Goal: Task Accomplishment & Management: Use online tool/utility

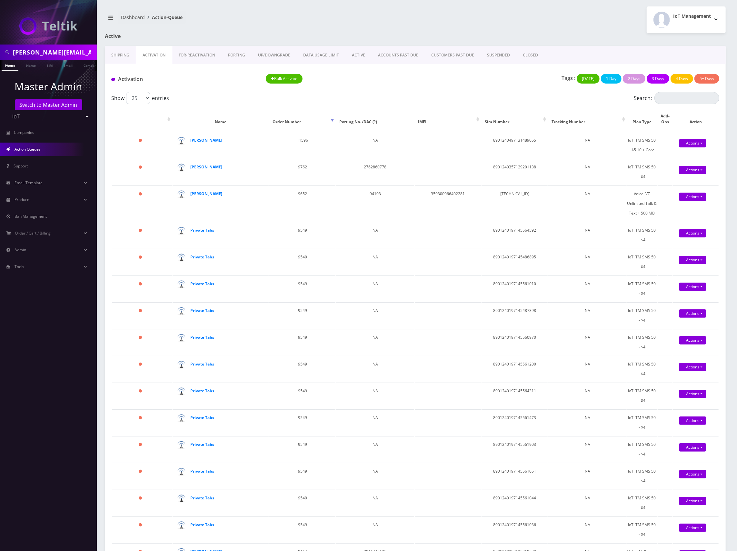
click at [67, 50] on input "sean.g.duncan@gmail.com" at bounding box center [54, 52] width 82 height 12
paste input "8648994628"
type input "8648994628"
click at [12, 69] on link "Phone" at bounding box center [10, 65] width 17 height 11
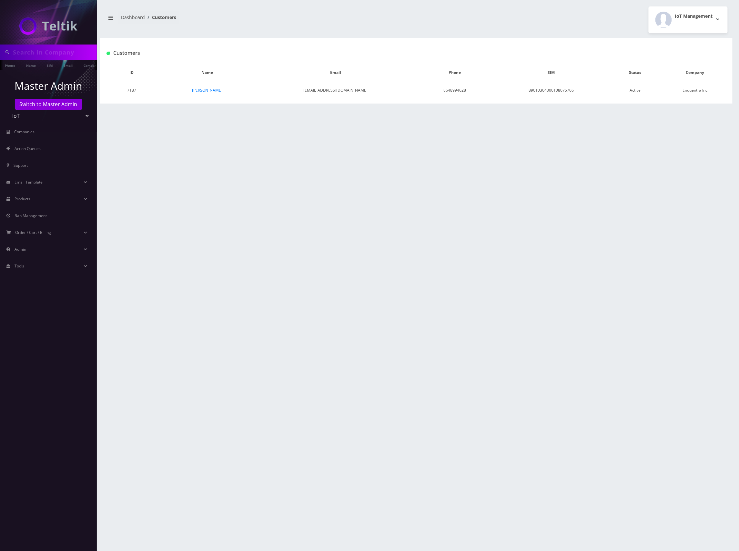
type input "8648994628"
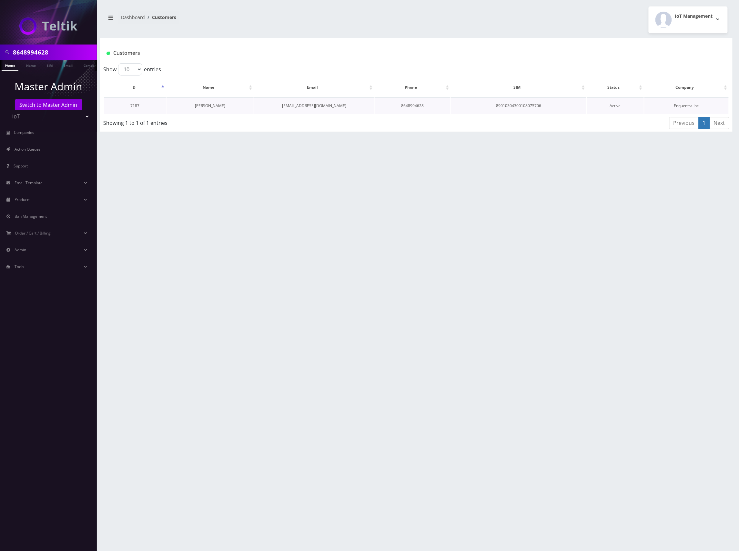
click at [212, 105] on link "Eliud Gonzalez" at bounding box center [210, 105] width 30 height 5
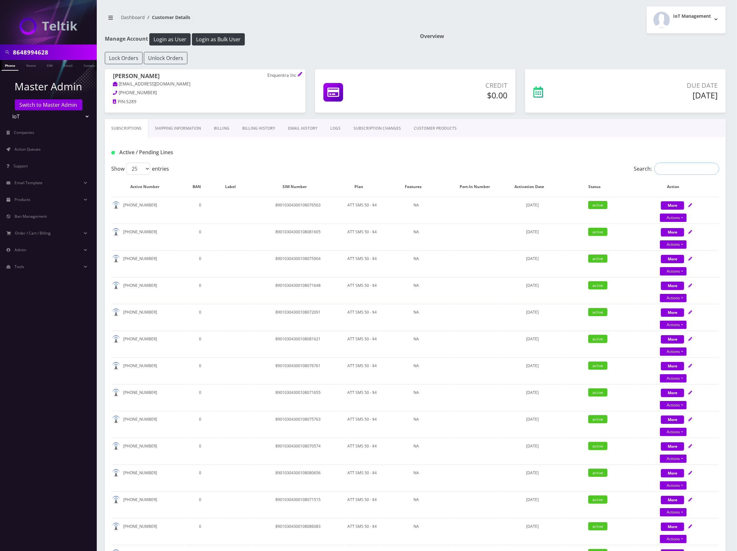
click at [688, 172] on input "Search:" at bounding box center [686, 169] width 65 height 12
paste input "8648994628"
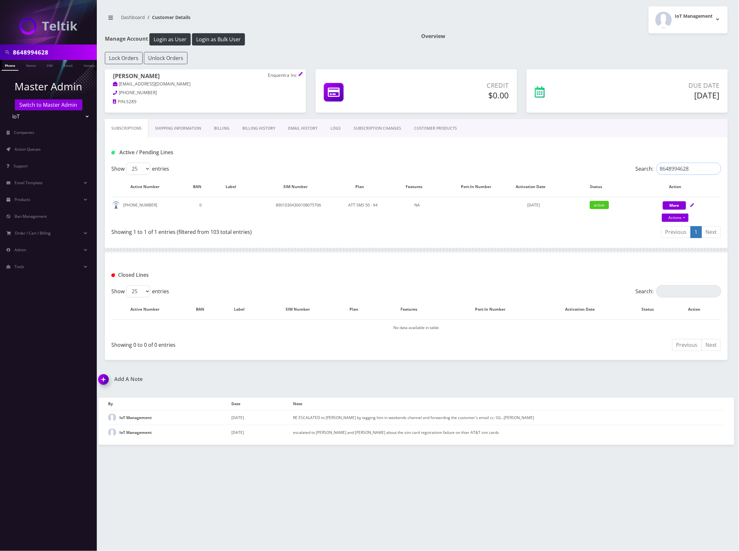
type input "8648994628"
click at [443, 155] on div "Active / Pending Lines" at bounding box center [415, 152] width 619 height 11
drag, startPoint x: 323, startPoint y: 204, endPoint x: 269, endPoint y: 203, distance: 53.9
click at [269, 203] on td "89010304300108075706" at bounding box center [298, 210] width 93 height 26
copy td "89010304300108075706"
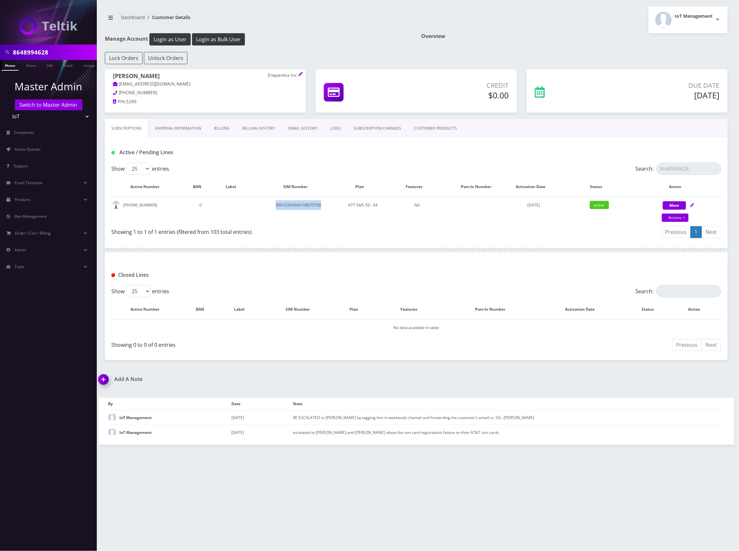
copy td "89010304300108075706"
click at [457, 144] on div "Active / Pending Lines" at bounding box center [416, 149] width 622 height 25
click at [316, 204] on td "89010304300108075706" at bounding box center [298, 210] width 93 height 26
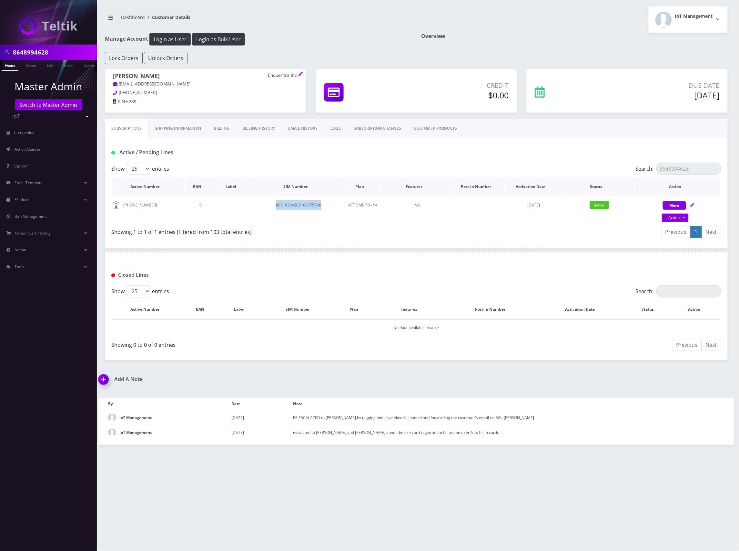
copy td "89010304300108075706"
click at [310, 205] on td "89010304300108075706" at bounding box center [298, 210] width 93 height 26
click at [450, 151] on div "Active / Pending Lines" at bounding box center [415, 152] width 619 height 11
drag, startPoint x: 150, startPoint y: 205, endPoint x: 123, endPoint y: 205, distance: 27.1
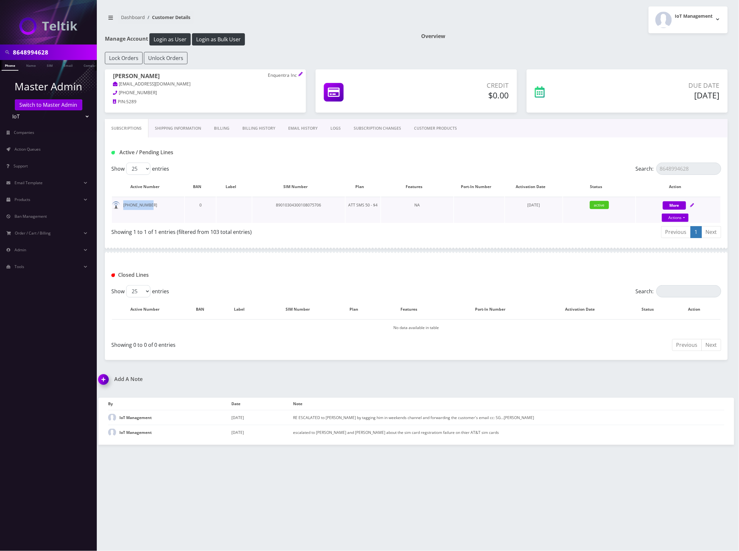
click at [123, 205] on td "864-899-4628" at bounding box center [148, 210] width 72 height 26
click at [303, 205] on td "89010304300108075706" at bounding box center [298, 210] width 93 height 26
copy td "89010304300108075706"
click at [453, 157] on div "Active / Pending Lines" at bounding box center [415, 152] width 619 height 11
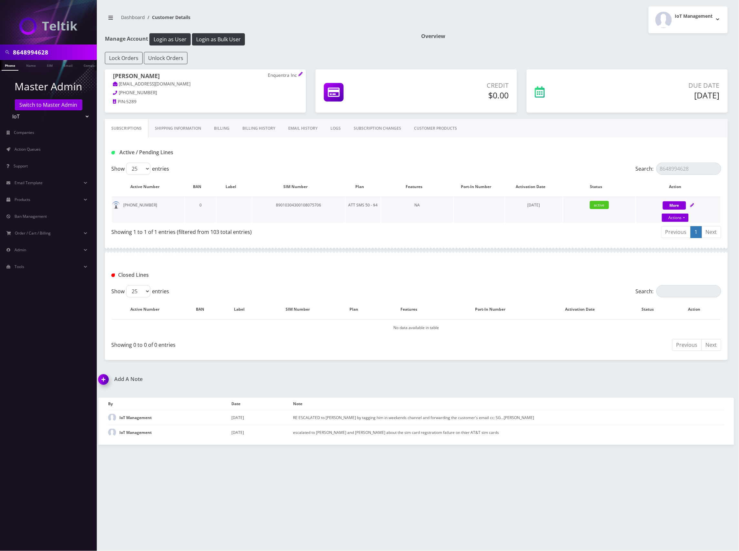
click at [311, 206] on td "89010304300108075706" at bounding box center [298, 210] width 93 height 26
copy td "89010304300108075706"
click at [32, 150] on span "Action Queues" at bounding box center [28, 148] width 26 height 5
click at [466, 238] on div "Previous 1 Next" at bounding box center [571, 232] width 300 height 15
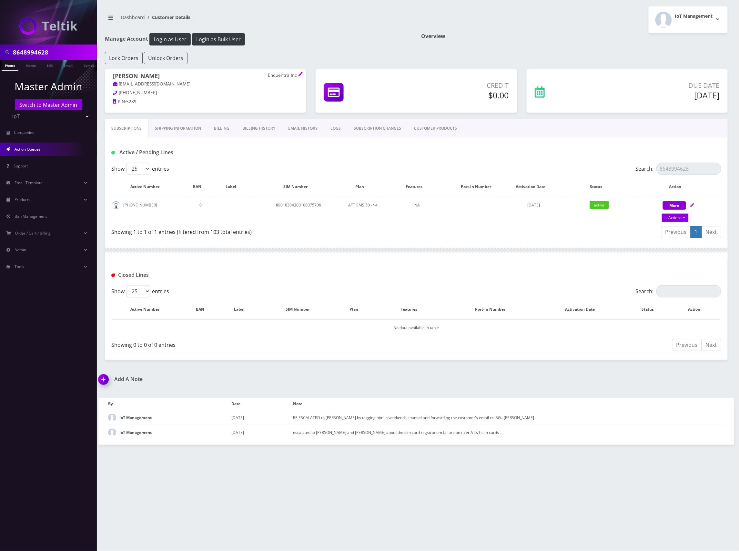
click at [32, 150] on span "Action Queues" at bounding box center [28, 148] width 26 height 5
click at [34, 153] on link "Action Queues" at bounding box center [48, 150] width 97 height 14
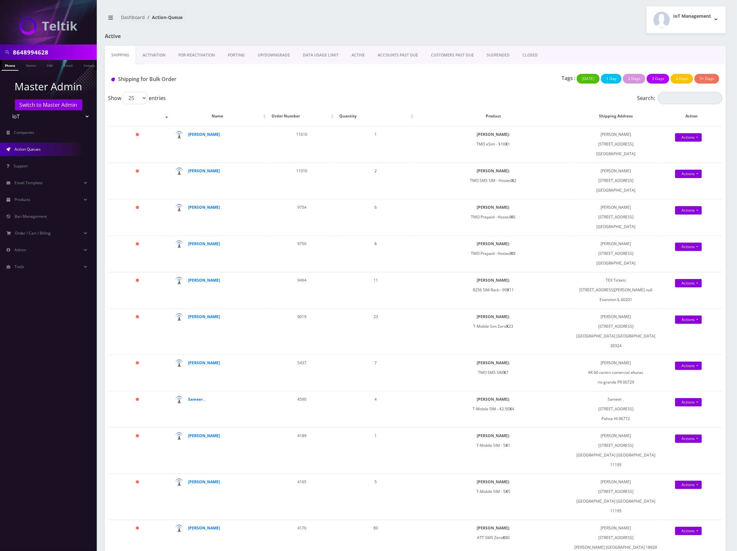
click at [163, 52] on link "Activation" at bounding box center [154, 55] width 36 height 19
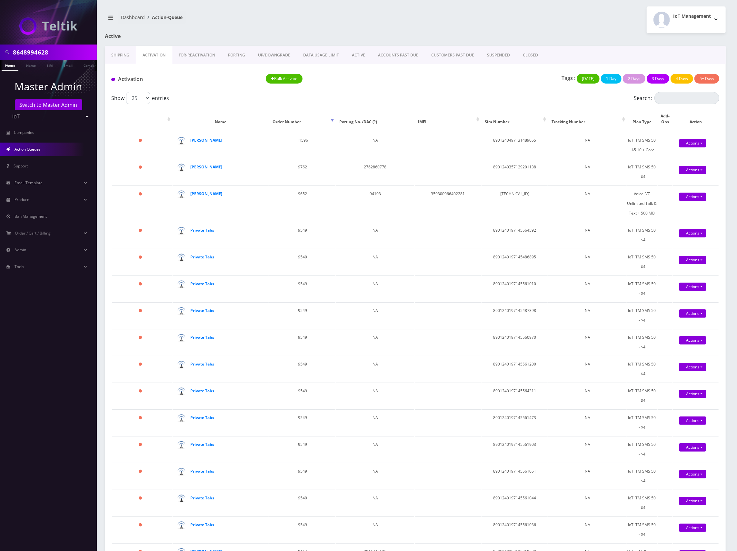
click at [487, 88] on div "Activation Bulk Activate Tags : Today 1 Day 2 Days 3 Days 4 Days 5+ Days" at bounding box center [415, 78] width 621 height 28
click at [203, 54] on link "FOR-REActivation" at bounding box center [196, 55] width 49 height 19
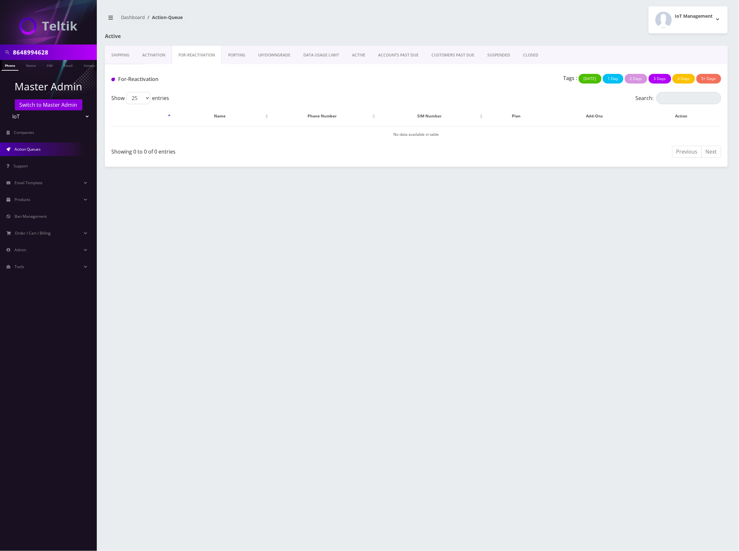
click at [159, 56] on link "Activation" at bounding box center [154, 55] width 36 height 19
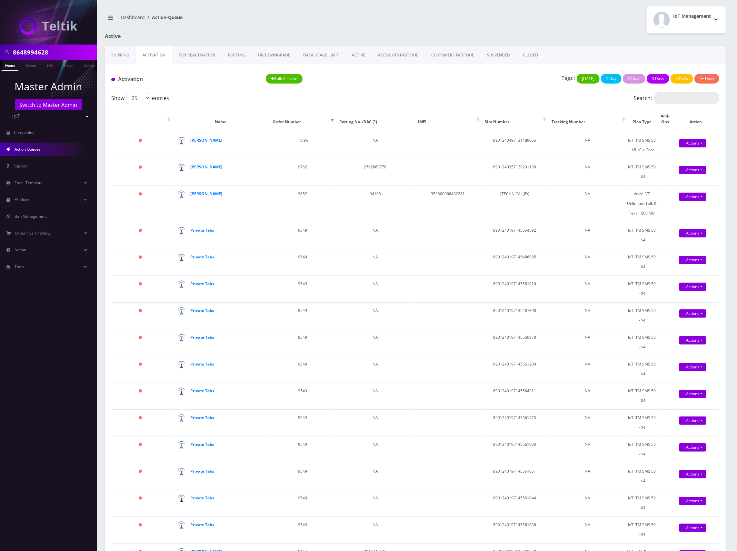
click at [476, 99] on div "Show 25 50 100 250 500 1000 entries" at bounding box center [339, 98] width 456 height 12
